Goal: Task Accomplishment & Management: Manage account settings

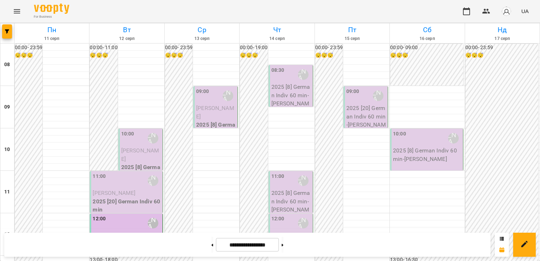
click at [136, 142] on div "10:00 [PERSON_NAME] (н)" at bounding box center [141, 138] width 40 height 16
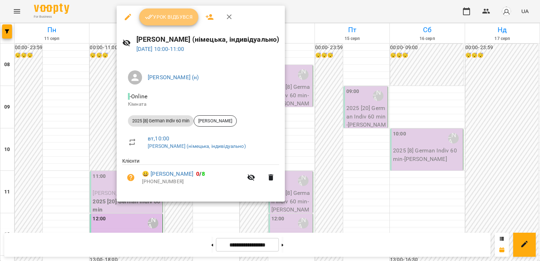
click at [160, 13] on span "Урок відбувся" at bounding box center [169, 17] width 48 height 8
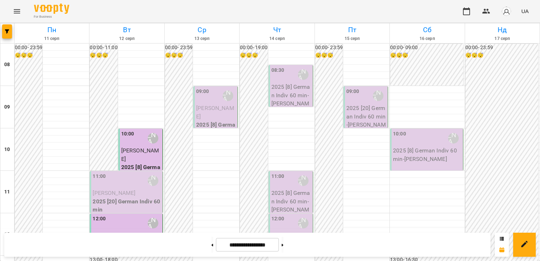
click at [130, 163] on p "2025 [8] German Indiv 60 min" at bounding box center [141, 171] width 40 height 17
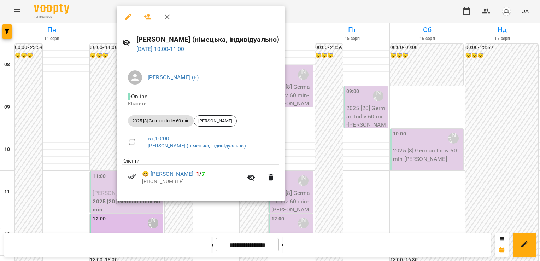
click at [105, 81] on div at bounding box center [270, 130] width 540 height 261
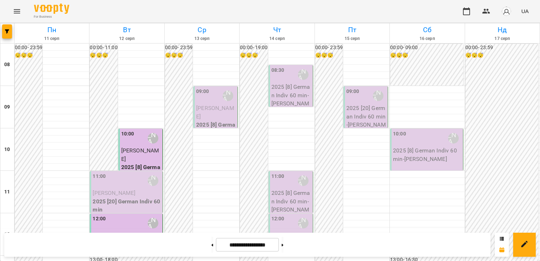
click at [113, 195] on span "[PERSON_NAME]" at bounding box center [114, 192] width 43 height 7
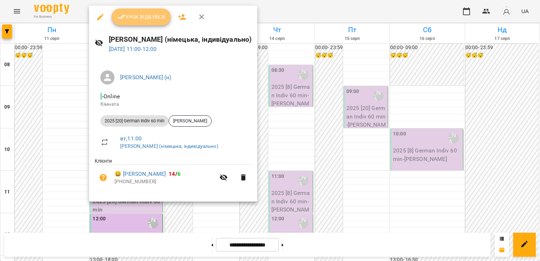
click at [146, 9] on button "Урок відбувся" at bounding box center [141, 16] width 59 height 17
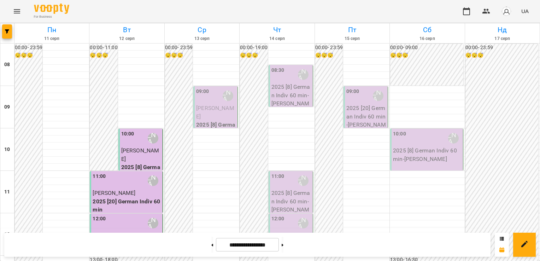
scroll to position [76, 0]
click at [112, 172] on div "11:00 [PERSON_NAME] (н)" at bounding box center [127, 180] width 68 height 16
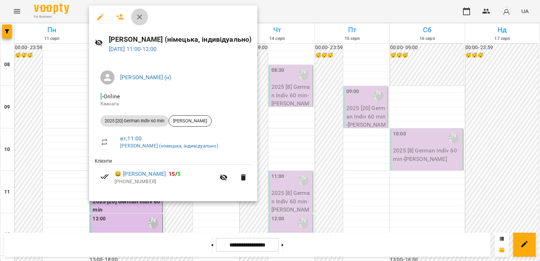
click at [135, 15] on button "button" at bounding box center [139, 16] width 17 height 17
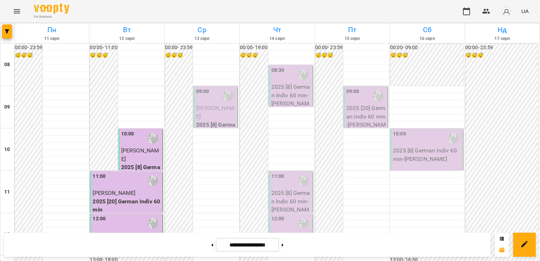
click at [124, 231] on p "[PERSON_NAME]" at bounding box center [127, 235] width 68 height 8
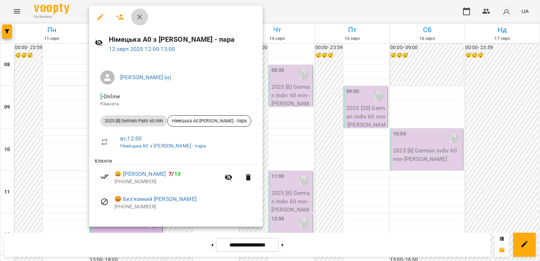
click at [142, 16] on icon "button" at bounding box center [139, 17] width 8 height 8
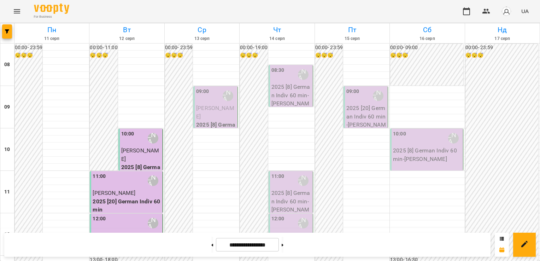
scroll to position [374, 0]
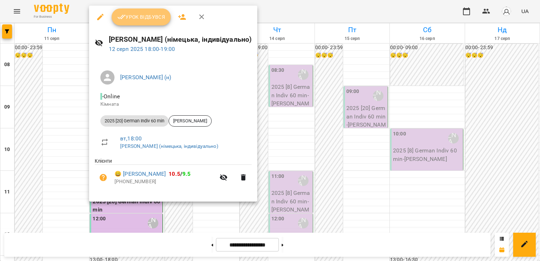
click at [131, 15] on span "Урок відбувся" at bounding box center [141, 17] width 48 height 8
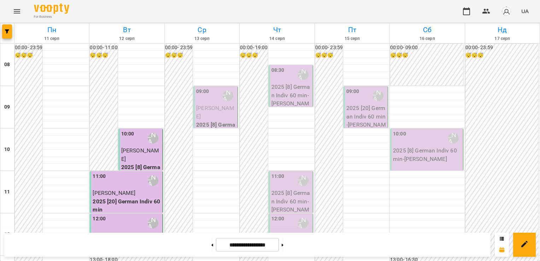
scroll to position [363, 0]
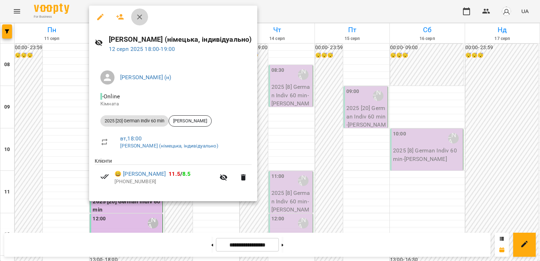
click at [138, 22] on button "button" at bounding box center [139, 16] width 17 height 17
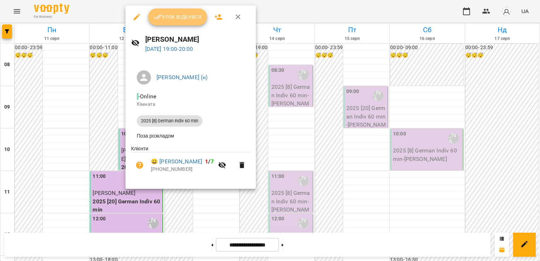
click at [178, 20] on span "Урок відбувся" at bounding box center [178, 17] width 48 height 8
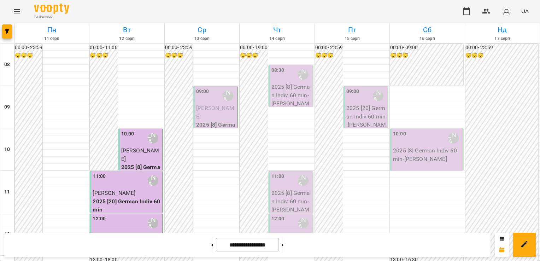
scroll to position [377, 0]
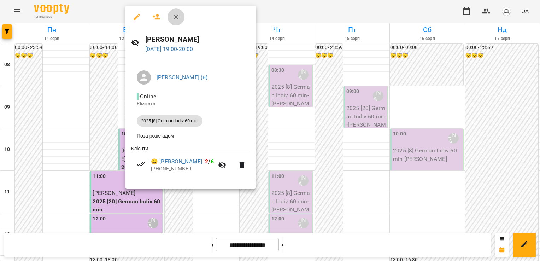
click at [171, 18] on button "button" at bounding box center [175, 16] width 17 height 17
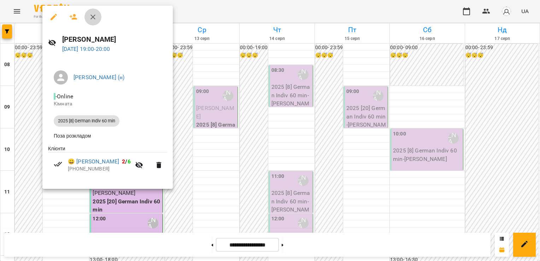
click at [93, 18] on icon "button" at bounding box center [93, 17] width 8 height 8
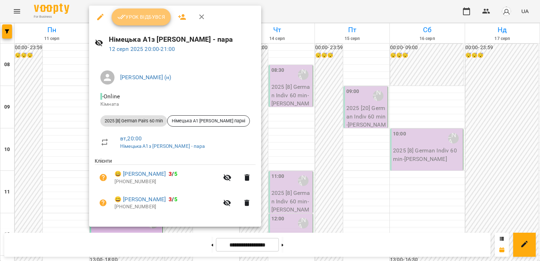
click at [148, 13] on span "Урок відбувся" at bounding box center [141, 17] width 48 height 8
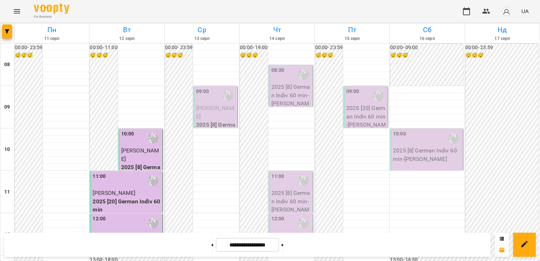
scroll to position [416, 0]
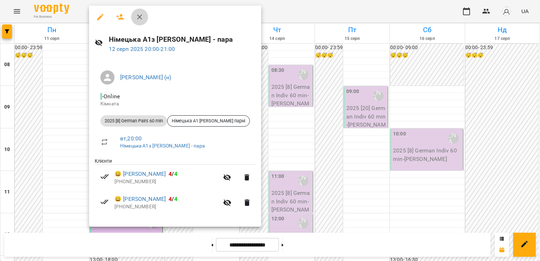
click at [136, 13] on icon "button" at bounding box center [139, 17] width 8 height 8
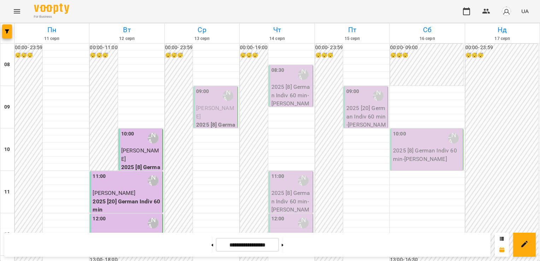
scroll to position [0, 0]
click at [210, 92] on div "09:00 [PERSON_NAME] (н)" at bounding box center [216, 96] width 40 height 16
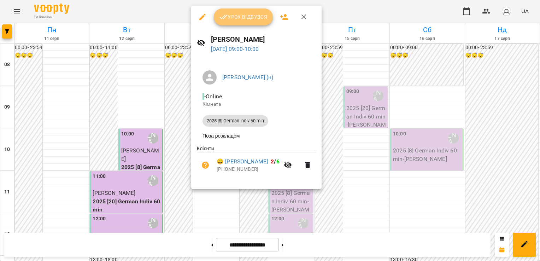
click at [244, 14] on span "Урок відбувся" at bounding box center [243, 17] width 48 height 8
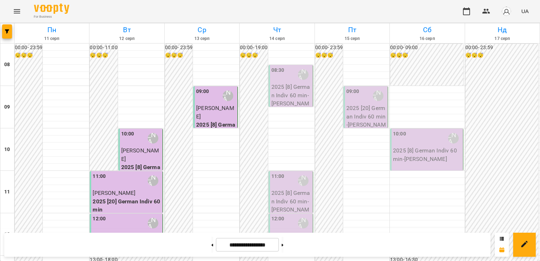
click at [196, 101] on div "09:00" at bounding box center [202, 96] width 13 height 16
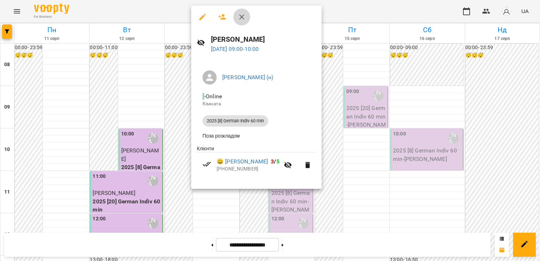
click at [244, 16] on icon "button" at bounding box center [241, 17] width 8 height 8
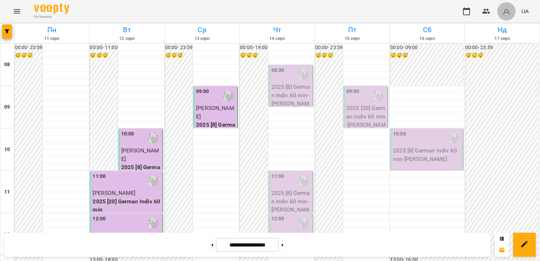
click at [504, 13] on img "button" at bounding box center [506, 11] width 10 height 10
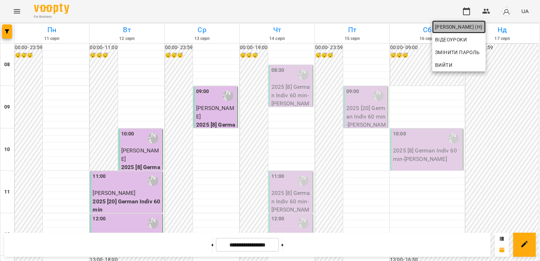
click at [479, 26] on span "[PERSON_NAME] (н)" at bounding box center [459, 27] width 48 height 8
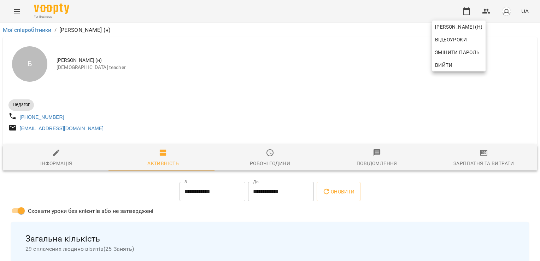
click at [461, 167] on div at bounding box center [270, 130] width 540 height 261
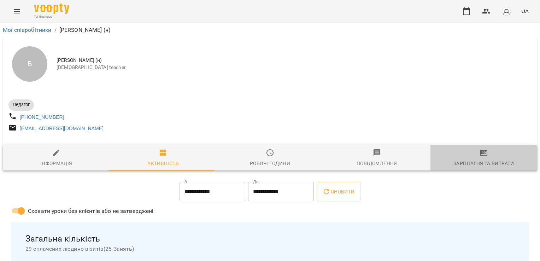
click at [461, 167] on div "Зарплатня та Витрати" at bounding box center [483, 163] width 61 height 8
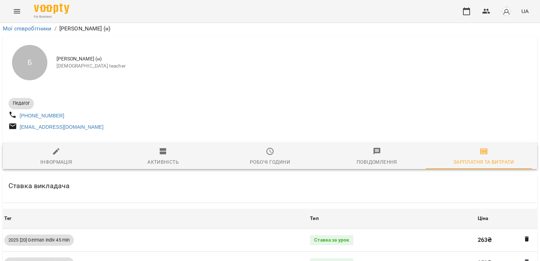
scroll to position [653, 0]
